Goal: Entertainment & Leisure: Consume media (video, audio)

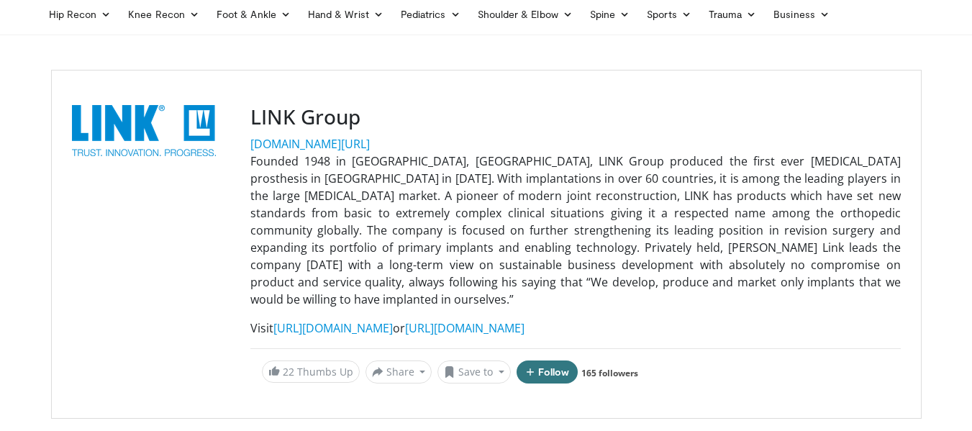
scroll to position [216, 0]
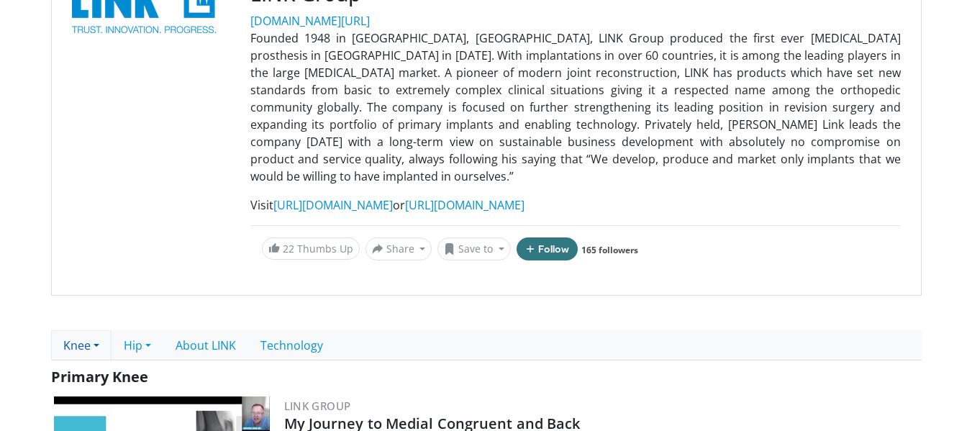
click at [73, 330] on link "Knee" at bounding box center [81, 345] width 60 height 30
click at [115, 366] on link "Primary Knee" at bounding box center [109, 377] width 114 height 23
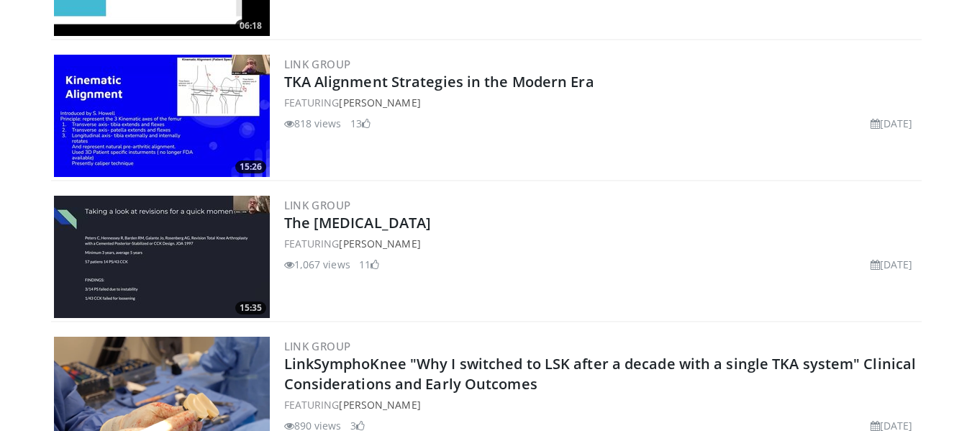
scroll to position [936, 0]
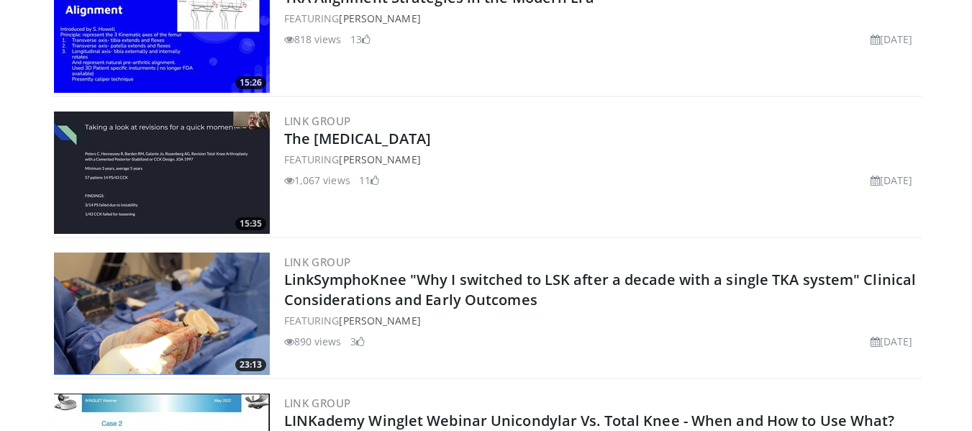
click at [171, 147] on img at bounding box center [162, 173] width 216 height 122
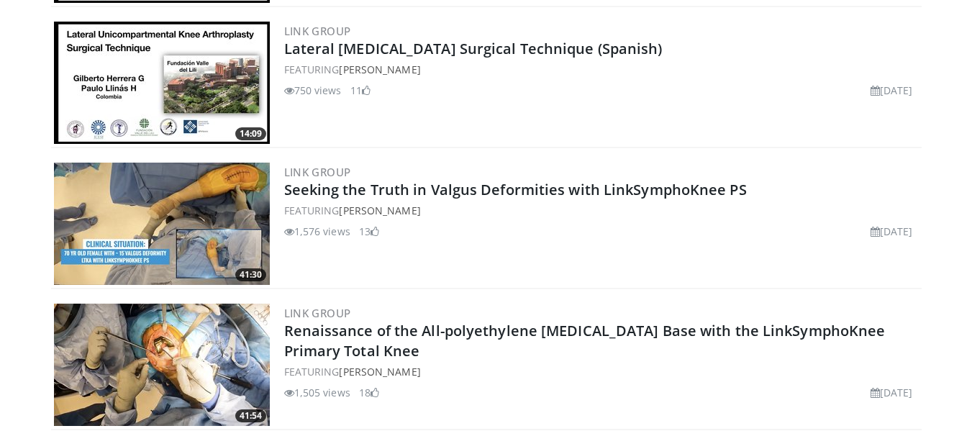
scroll to position [2303, 0]
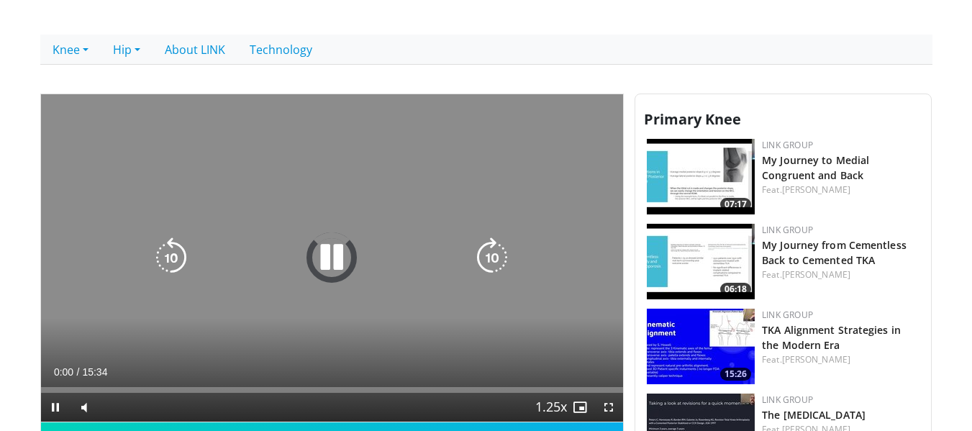
scroll to position [576, 0]
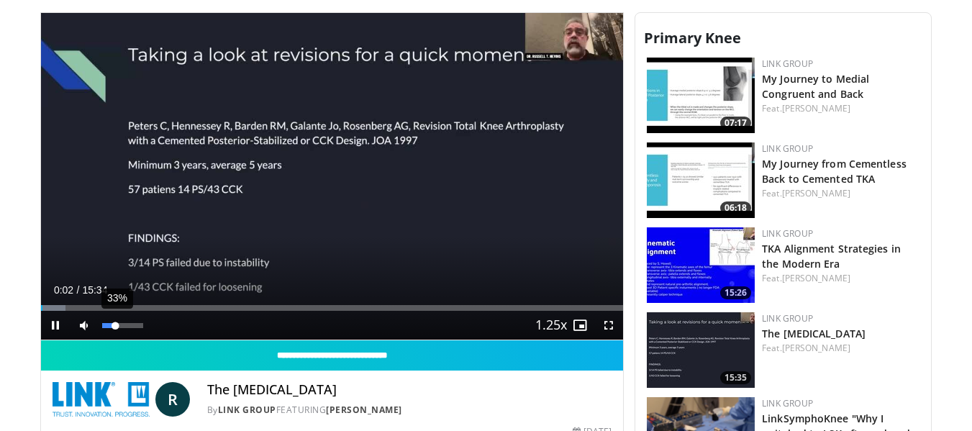
drag, startPoint x: 113, startPoint y: 326, endPoint x: 101, endPoint y: 327, distance: 11.6
click at [107, 327] on div "33%" at bounding box center [122, 325] width 41 height 5
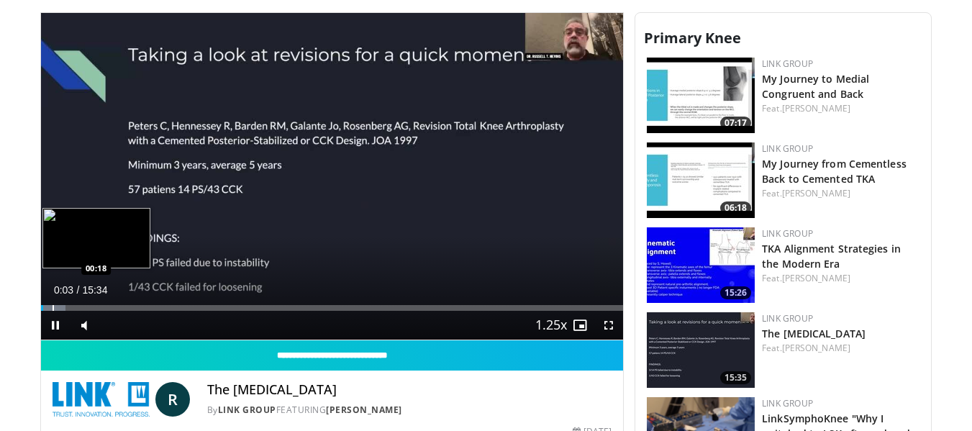
click at [52, 304] on div "Loaded : 4.24% 00:03 00:18" at bounding box center [332, 304] width 583 height 14
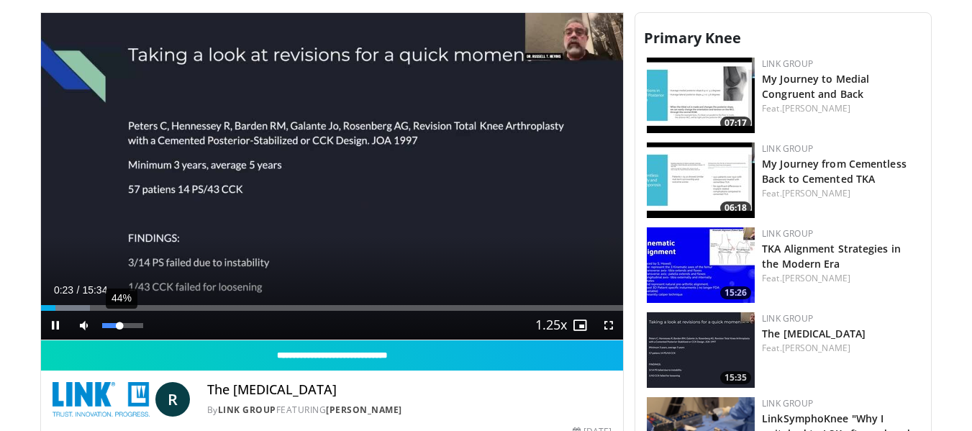
drag, startPoint x: 111, startPoint y: 327, endPoint x: 120, endPoint y: 327, distance: 9.4
click at [120, 327] on div "Volume Level" at bounding box center [111, 325] width 18 height 5
drag, startPoint x: 118, startPoint y: 327, endPoint x: 127, endPoint y: 327, distance: 8.6
click at [127, 327] on div "Volume Level" at bounding box center [114, 325] width 24 height 5
